Goal: Task Accomplishment & Management: Use online tool/utility

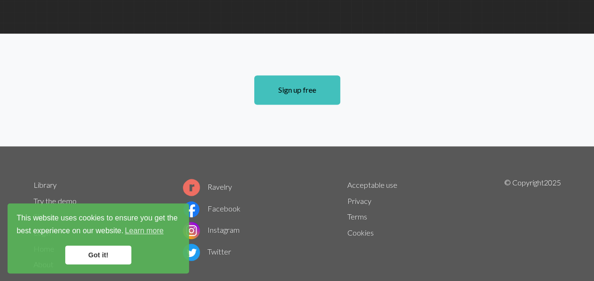
scroll to position [732, 0]
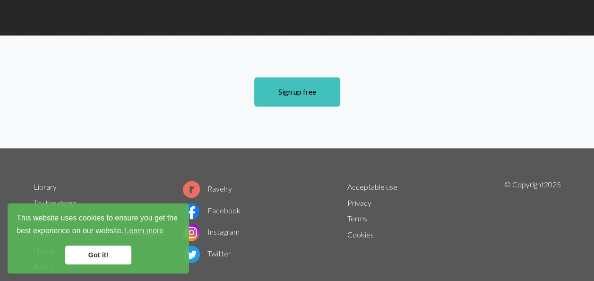
click at [102, 257] on link "Got it!" at bounding box center [98, 254] width 66 height 19
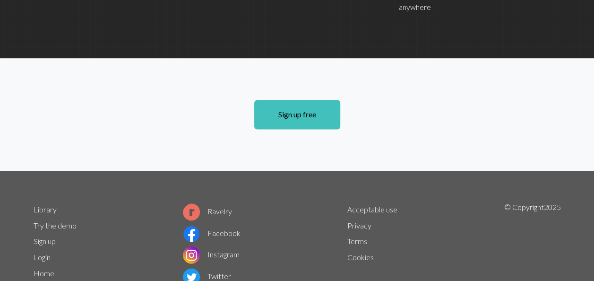
scroll to position [710, 0]
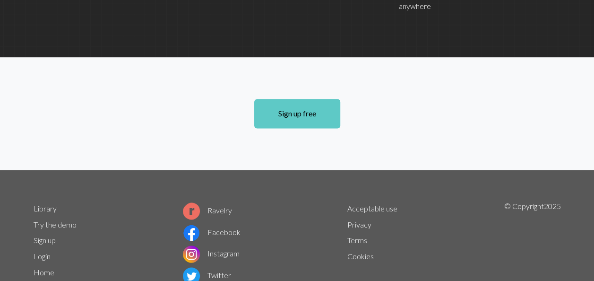
click at [307, 99] on link "Sign up free" at bounding box center [297, 113] width 86 height 29
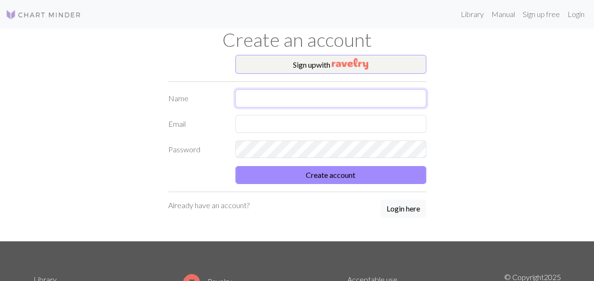
click at [249, 96] on input "text" at bounding box center [330, 98] width 191 height 18
type input "[PERSON_NAME]"
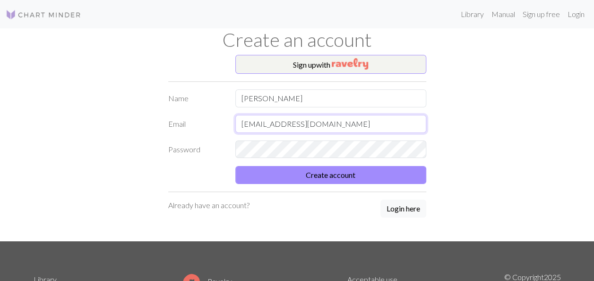
click at [336, 119] on input "[EMAIL_ADDRESS][DOMAIN_NAME]" at bounding box center [330, 124] width 191 height 18
type input "[EMAIL_ADDRESS][DOMAIN_NAME]"
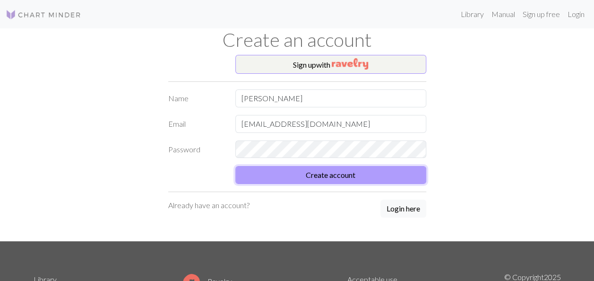
click at [313, 182] on button "Create account" at bounding box center [330, 175] width 191 height 18
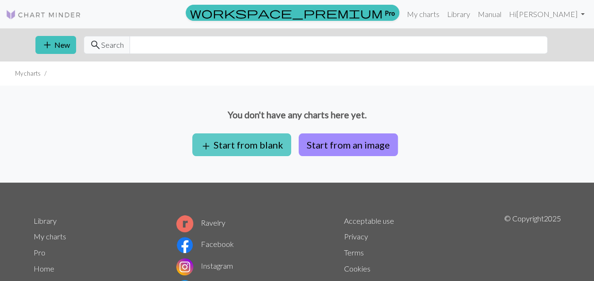
click at [255, 142] on button "add Start from blank" at bounding box center [241, 144] width 99 height 23
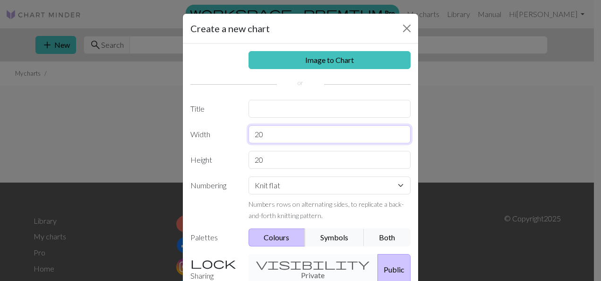
click at [263, 134] on input "20" at bounding box center [330, 134] width 163 height 18
type input "2"
type input "36"
click at [261, 160] on input "20" at bounding box center [330, 160] width 163 height 18
type input "2"
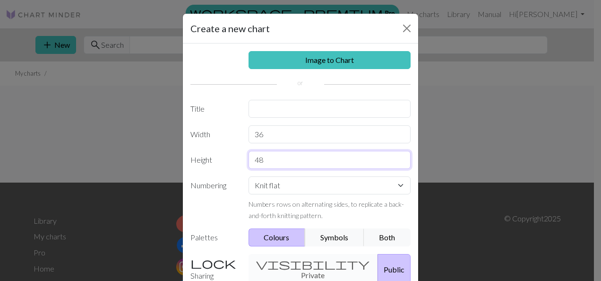
type input "48"
click at [273, 103] on input "text" at bounding box center [330, 109] width 163 height 18
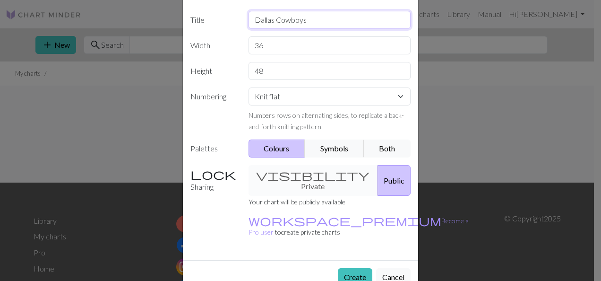
scroll to position [91, 0]
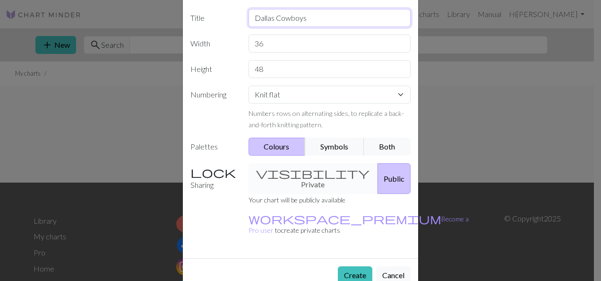
type input "Dallas Cowboys"
click at [276, 143] on button "Colours" at bounding box center [277, 147] width 57 height 18
